Goal: Information Seeking & Learning: Find specific fact

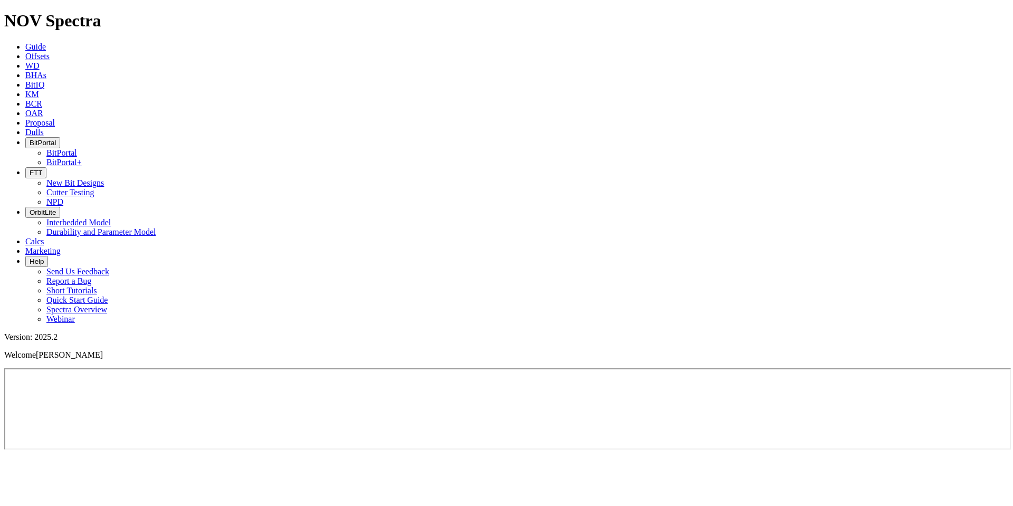
click at [50, 52] on link "Offsets" at bounding box center [37, 56] width 24 height 9
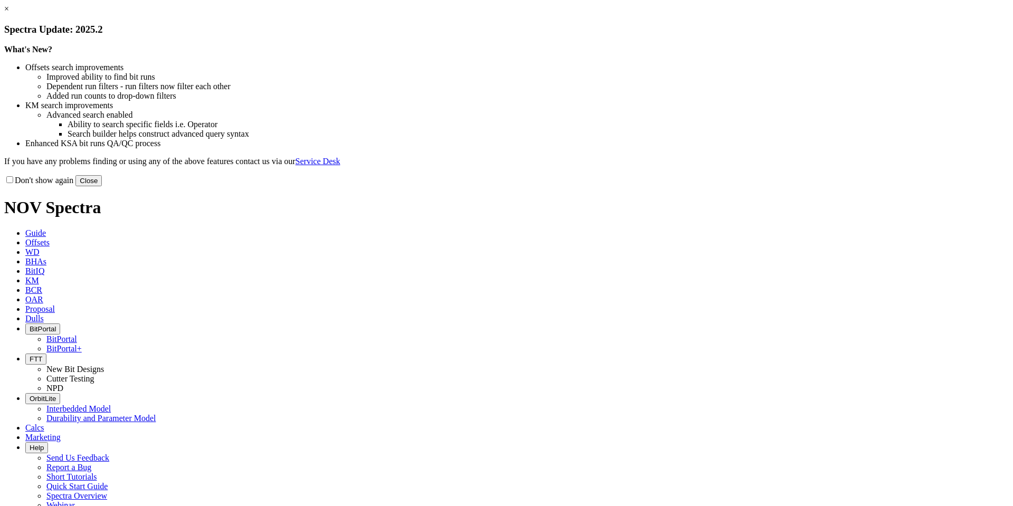
click at [102, 186] on button "Close" at bounding box center [88, 180] width 26 height 11
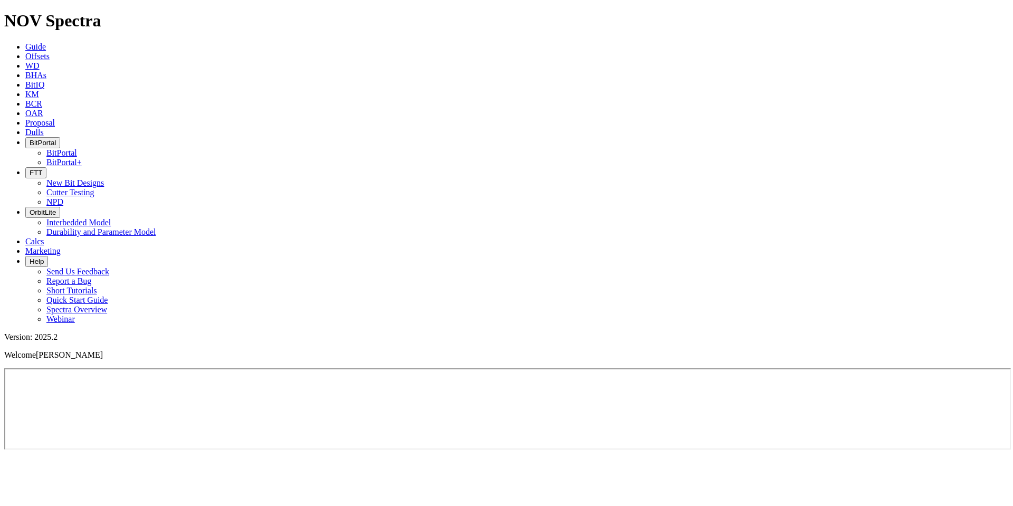
click at [50, 52] on span "Offsets" at bounding box center [37, 56] width 24 height 9
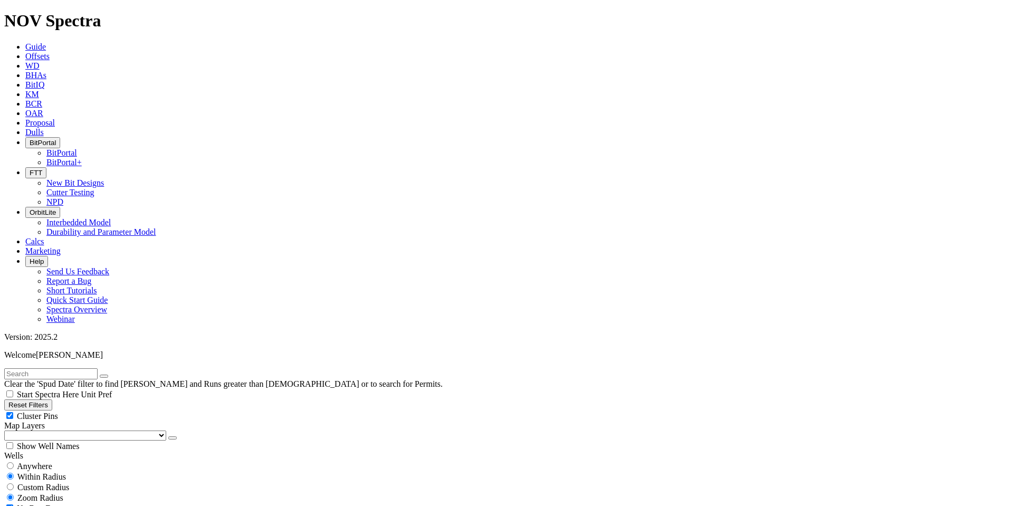
click at [38, 368] on input "text" at bounding box center [50, 373] width 93 height 11
type input "OML-613"
click at [42, 461] on div "Anywhere" at bounding box center [506, 466] width 1004 height 11
radio input "true"
radio input "false"
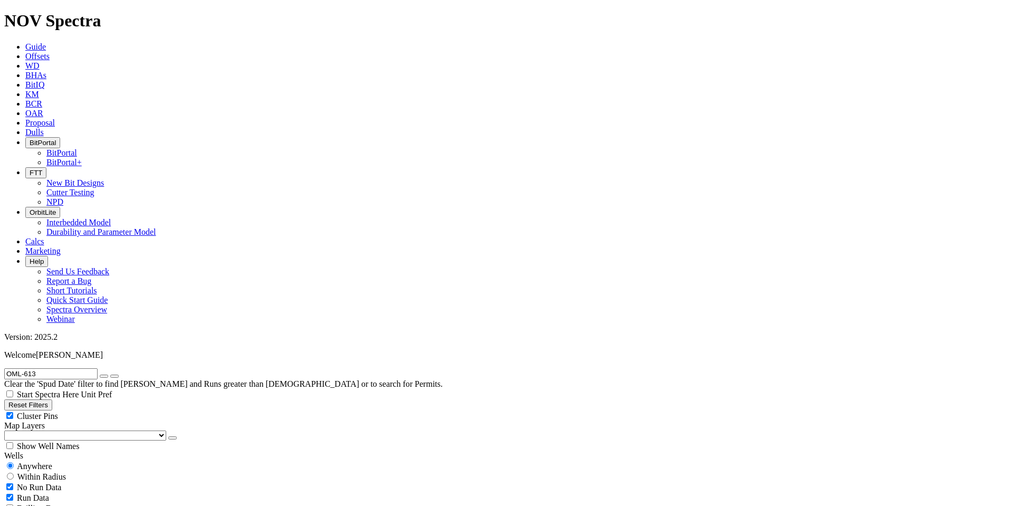
radio input "false"
radio input "true"
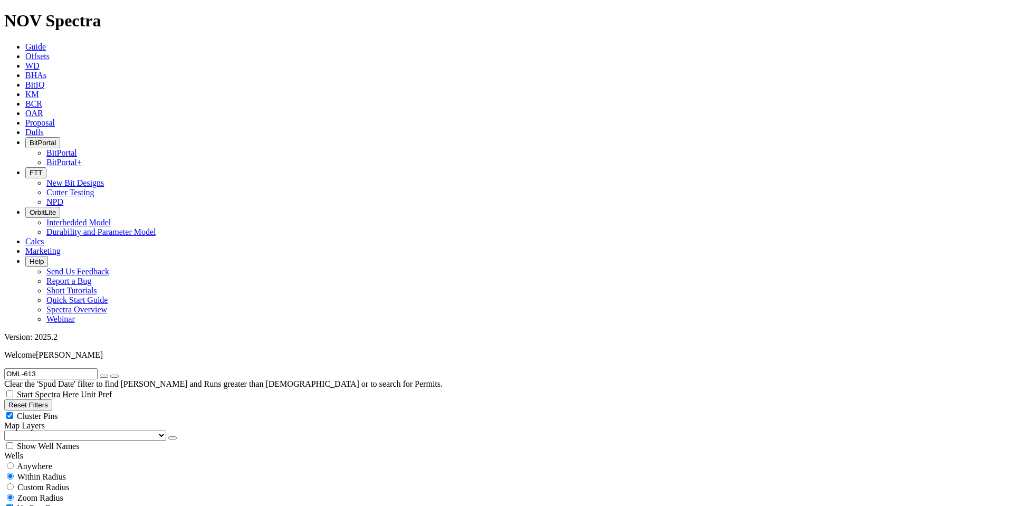
click at [72, 368] on input "OML-613" at bounding box center [50, 373] width 93 height 11
type input "OML"
click at [110, 375] on button "submit" at bounding box center [114, 376] width 8 height 3
click at [49, 462] on span "Anywhere" at bounding box center [34, 466] width 35 height 9
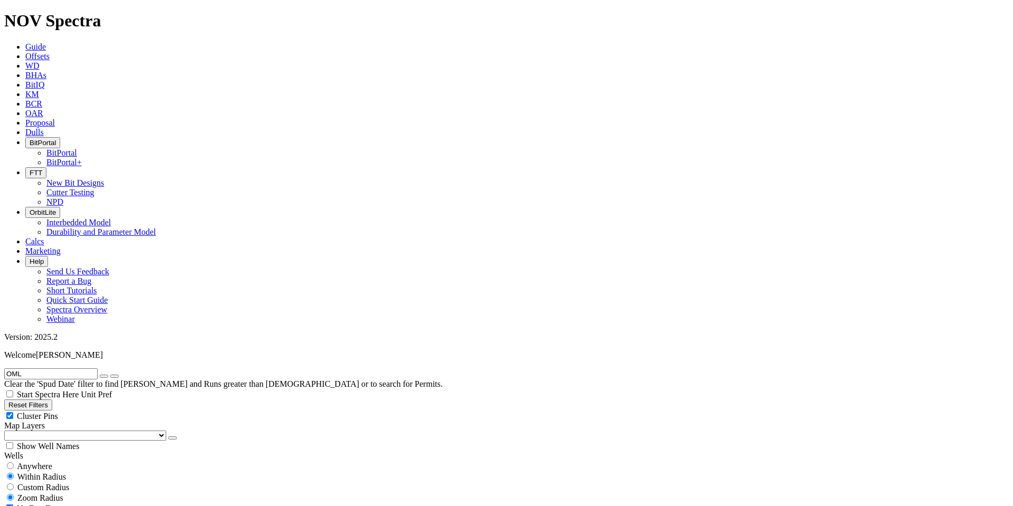
radio input "true"
radio input "false"
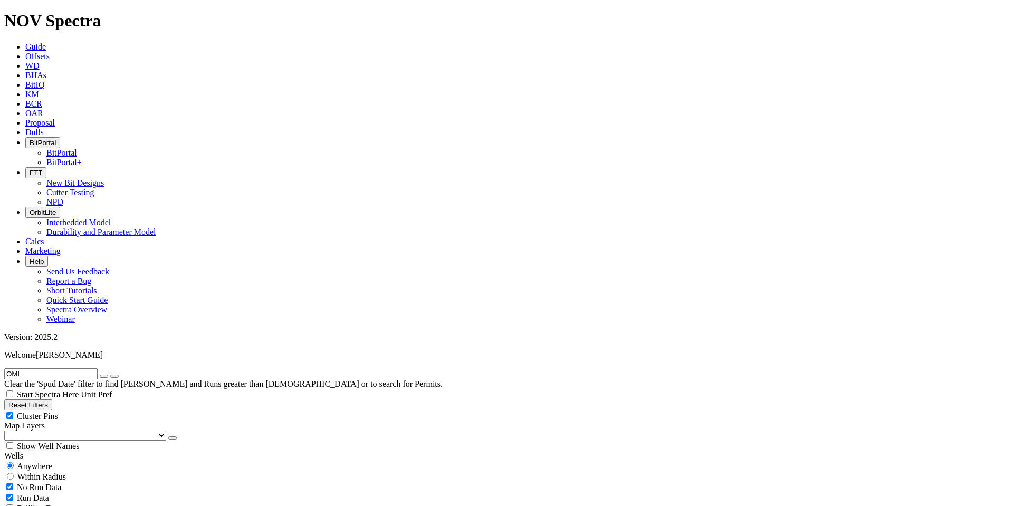
type input "01/10/2024"
click at [60, 137] on button "BitPortal" at bounding box center [42, 142] width 35 height 11
click at [77, 148] on link "BitPortal" at bounding box center [61, 152] width 31 height 9
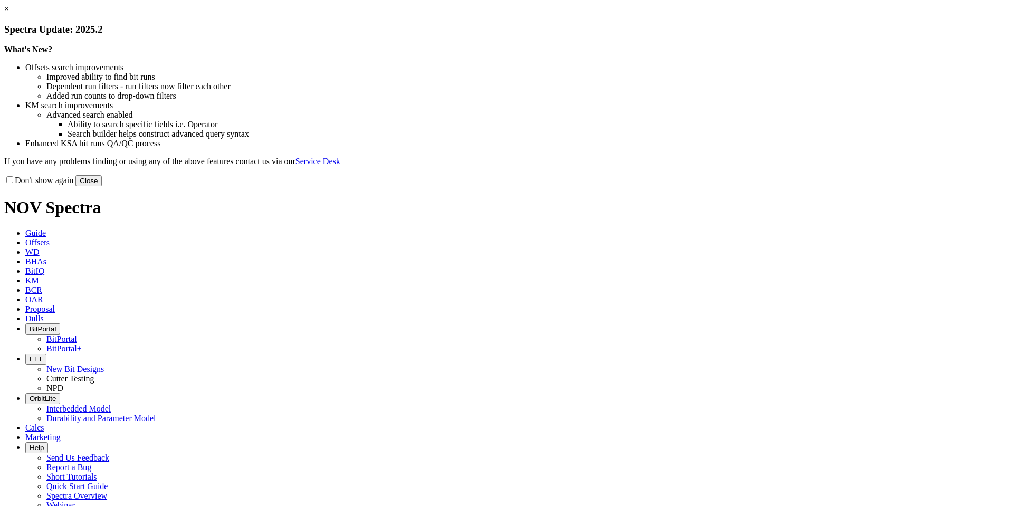
click at [102, 186] on button "Close" at bounding box center [88, 180] width 26 height 11
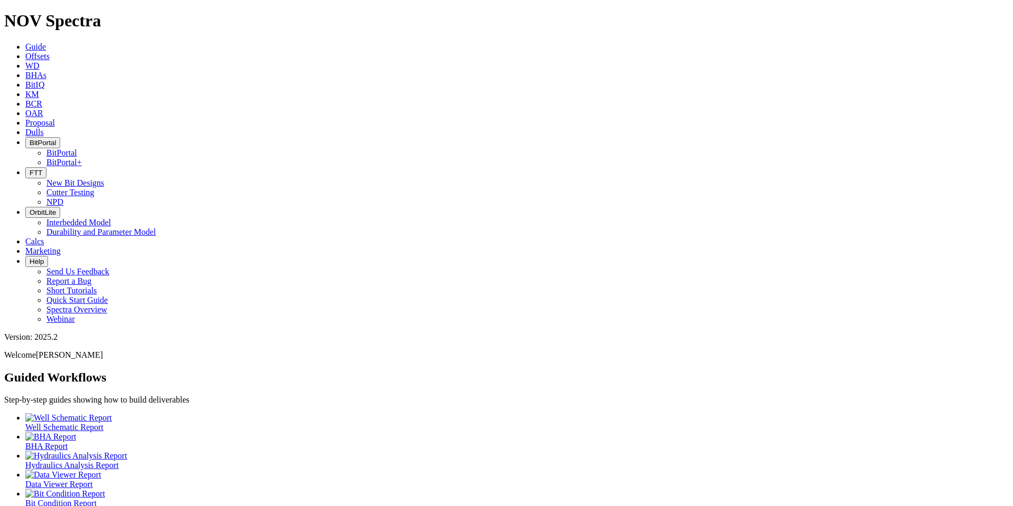
click at [56, 139] on span "BitPortal" at bounding box center [43, 143] width 26 height 8
click at [77, 148] on link "BitPortal" at bounding box center [61, 152] width 31 height 9
